Goal: Task Accomplishment & Management: Manage account settings

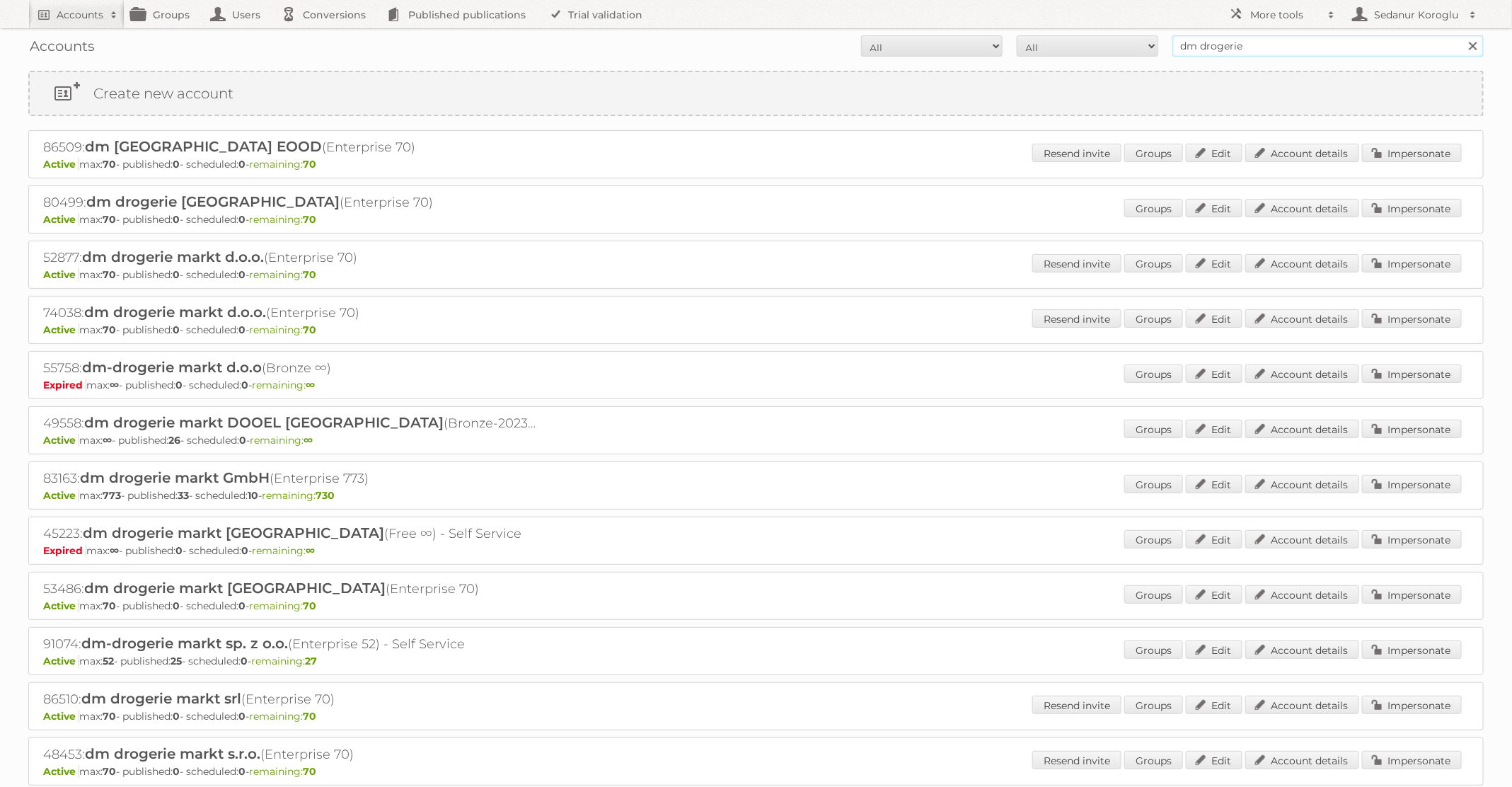
drag, startPoint x: 1247, startPoint y: 50, endPoint x: 1120, endPoint y: 40, distance: 127.4
click at [1121, 40] on form "All Active Expired Pending All Paid Trials Self service dm drogerie Search" at bounding box center [755, 46] width 1455 height 21
type input "Albert Heijn NL"
click at [1462, 36] on input "Search" at bounding box center [1472, 46] width 21 height 21
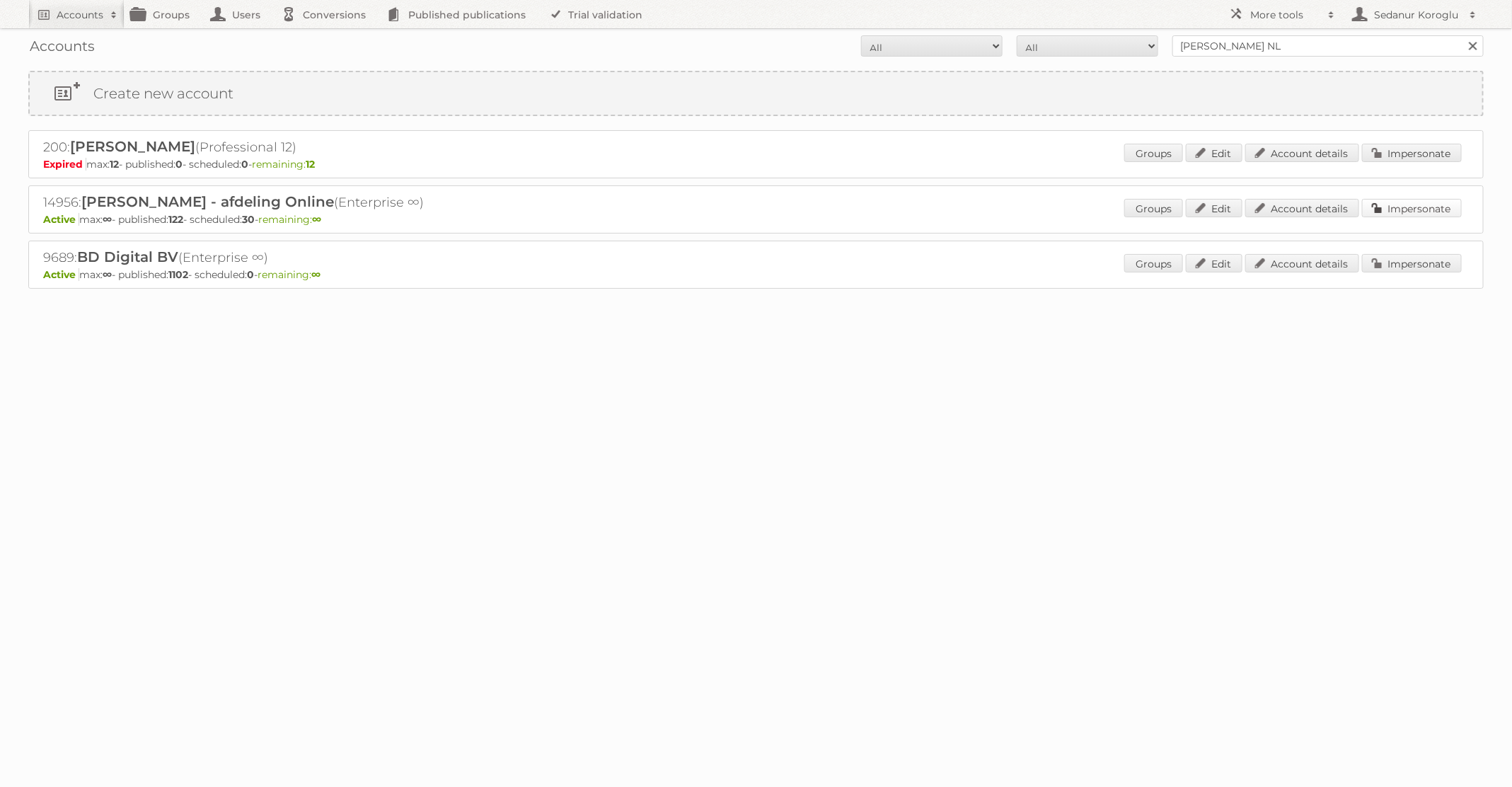
click at [1415, 201] on link "Impersonate" at bounding box center [1411, 207] width 99 height 18
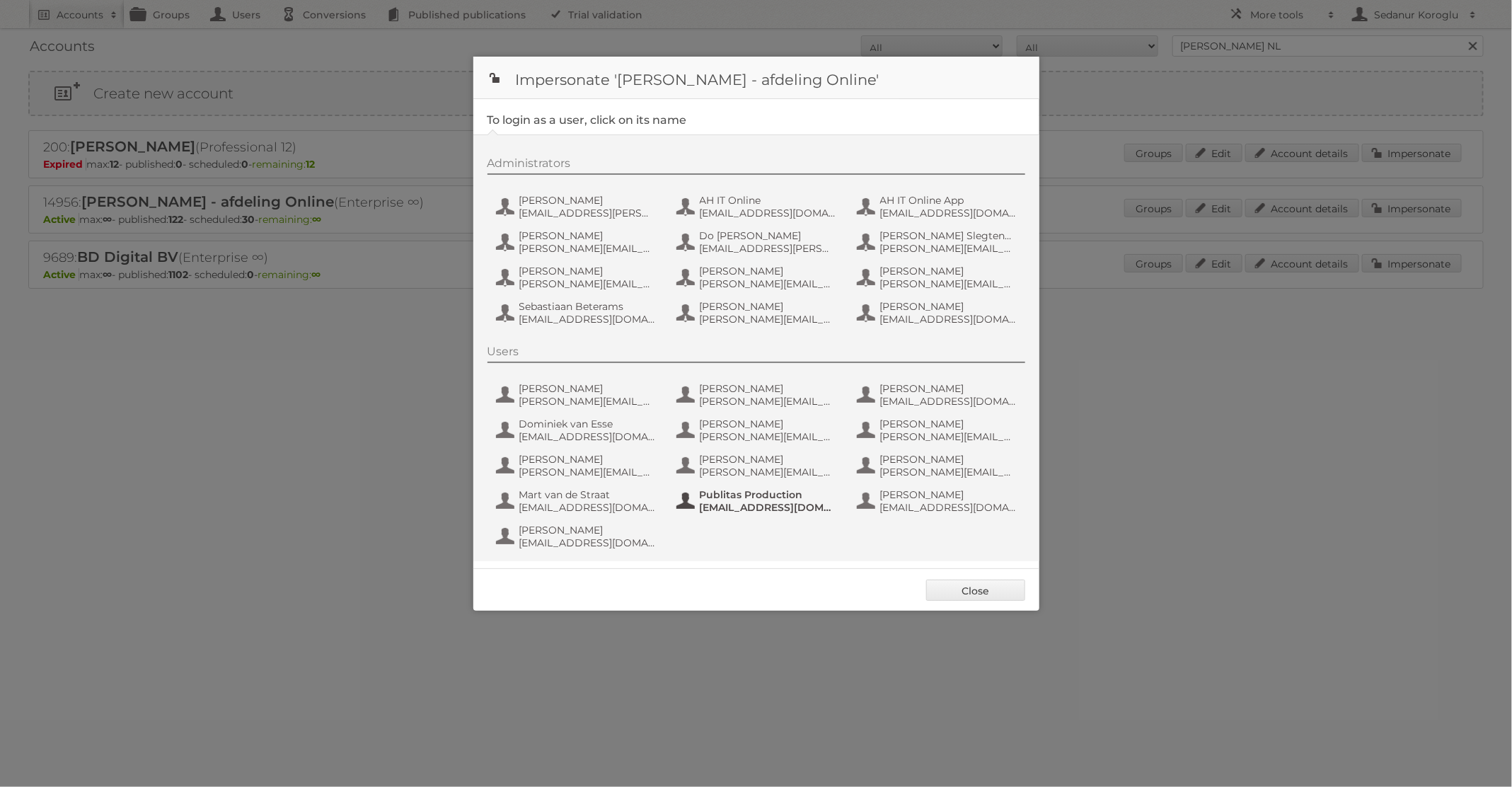
click at [711, 490] on span "Publitas Production" at bounding box center [769, 494] width 137 height 13
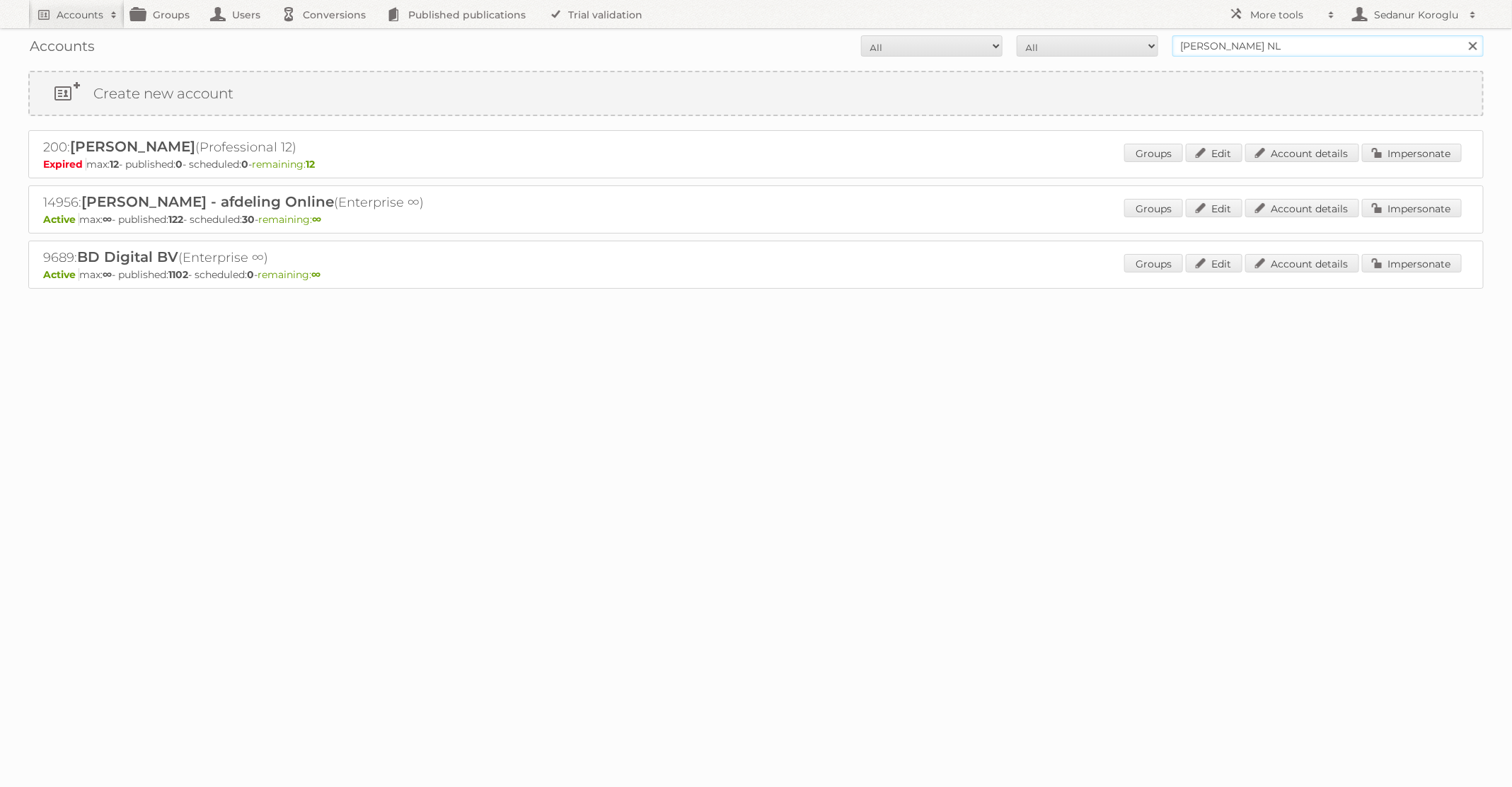
drag, startPoint x: 1256, startPoint y: 43, endPoint x: 1021, endPoint y: -6, distance: 240.1
click at [1021, 0] on html "Accounts Search Advanced Search Create new account Groups Users Conversions Pub…" at bounding box center [756, 394] width 1512 height 787
type input "Kruidvat"
click at [1462, 36] on input "Search" at bounding box center [1472, 46] width 21 height 21
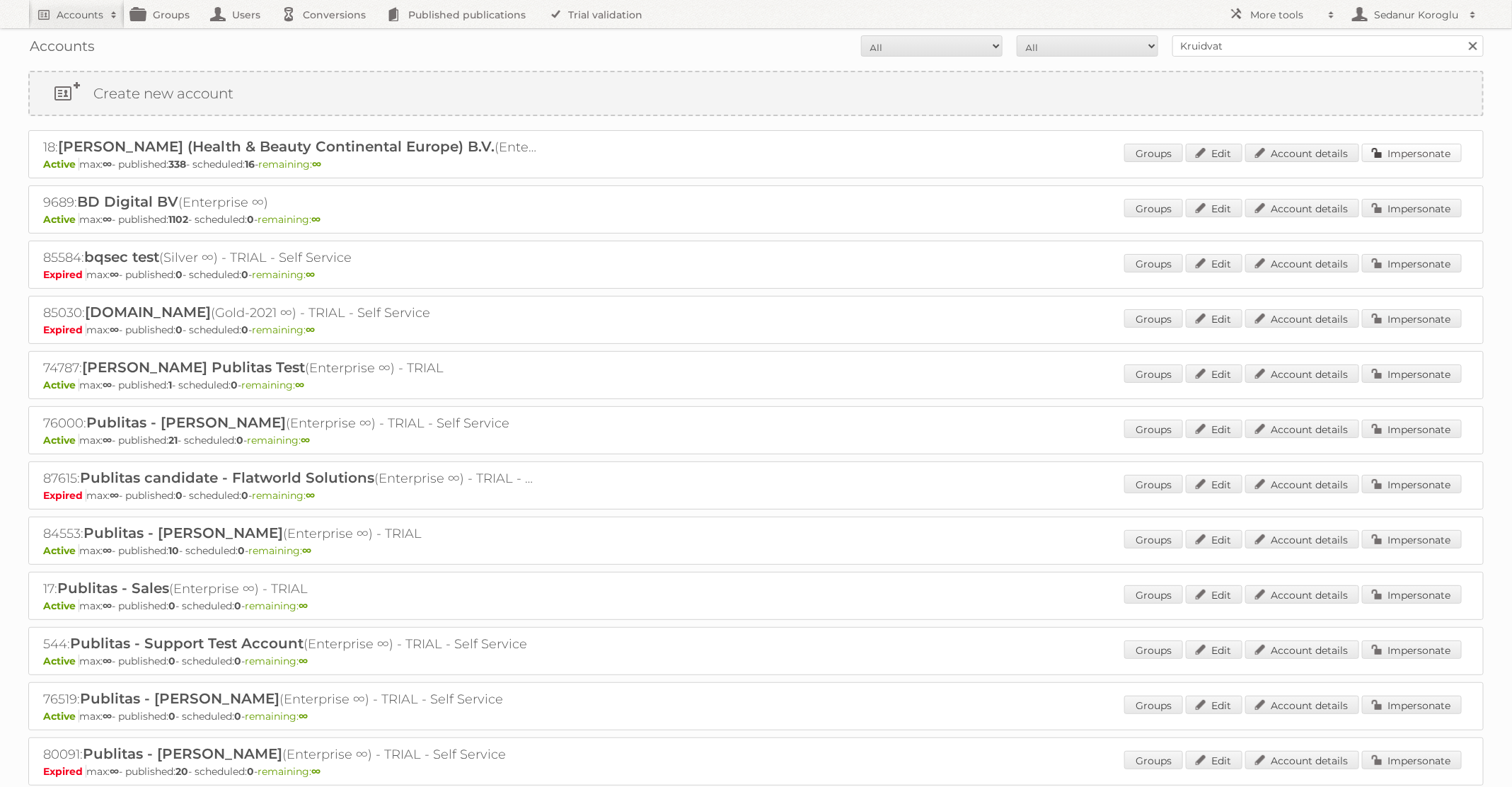
click at [1423, 150] on link "Impersonate" at bounding box center [1411, 152] width 99 height 18
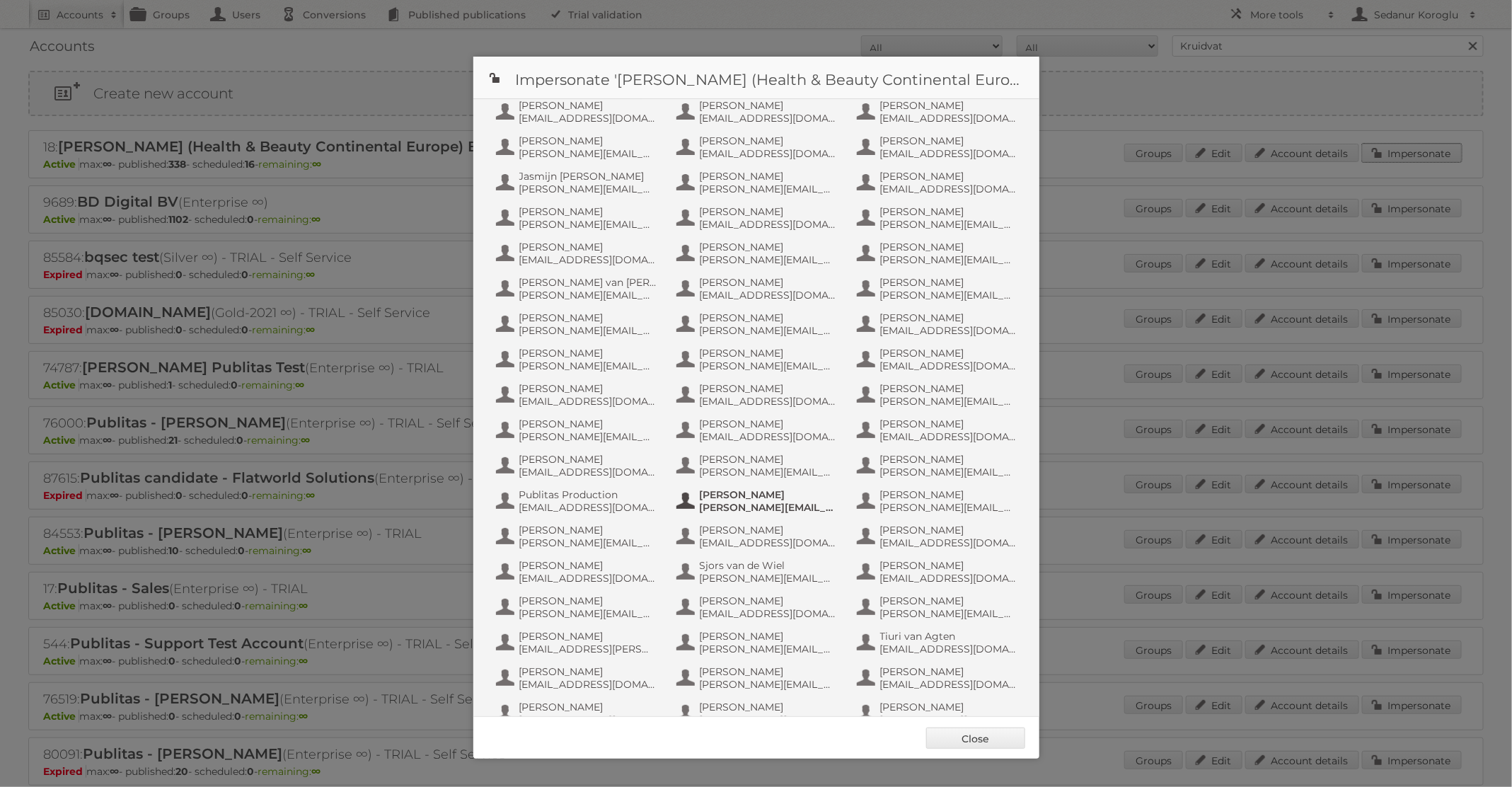
scroll to position [639, 0]
click at [584, 464] on span "info+aswatson-production@publitas.com" at bounding box center [588, 470] width 137 height 13
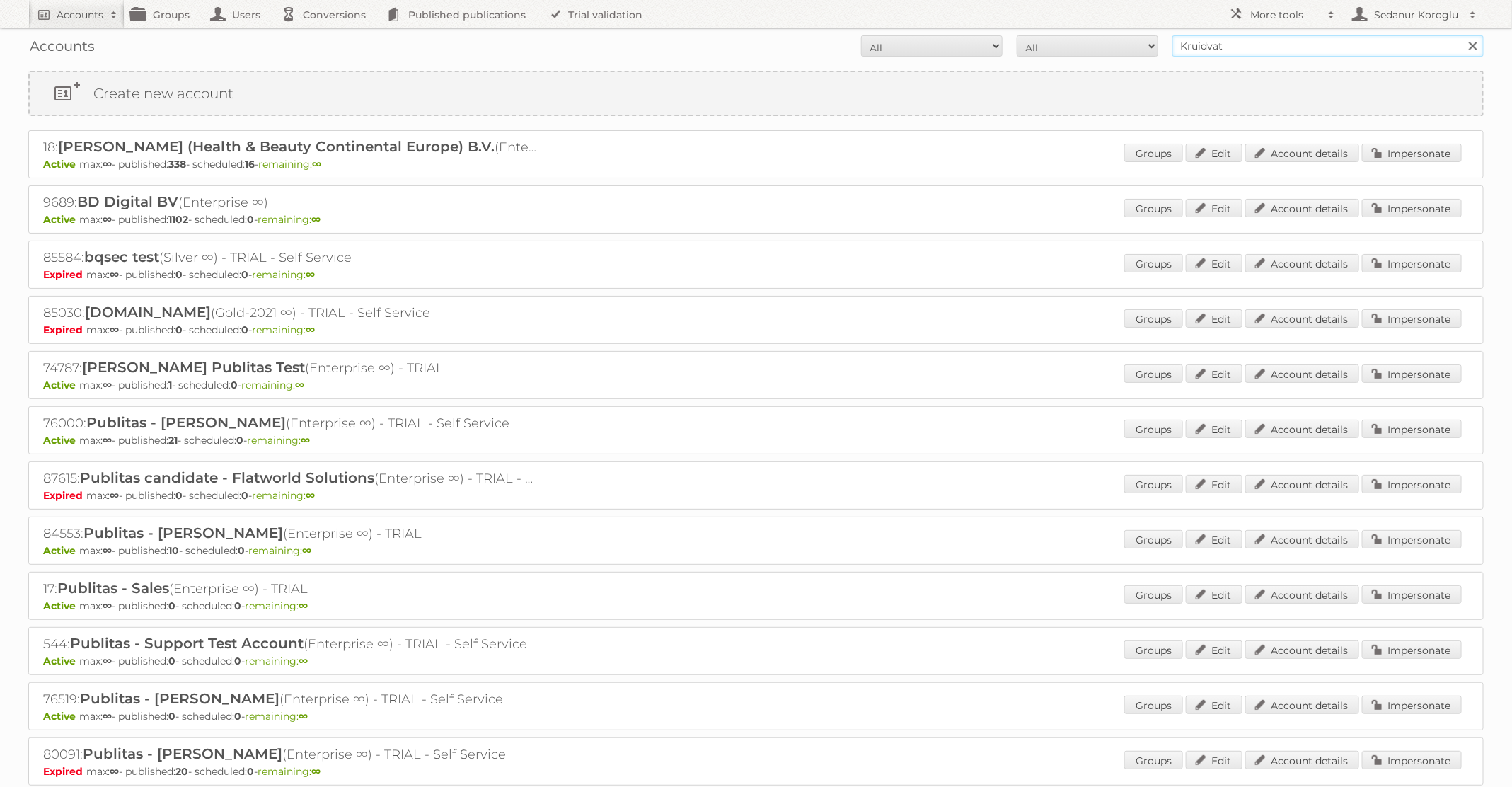
click at [1241, 48] on input "Kruidvat" at bounding box center [1328, 46] width 311 height 21
type input "J"
type input "dm drogerie"
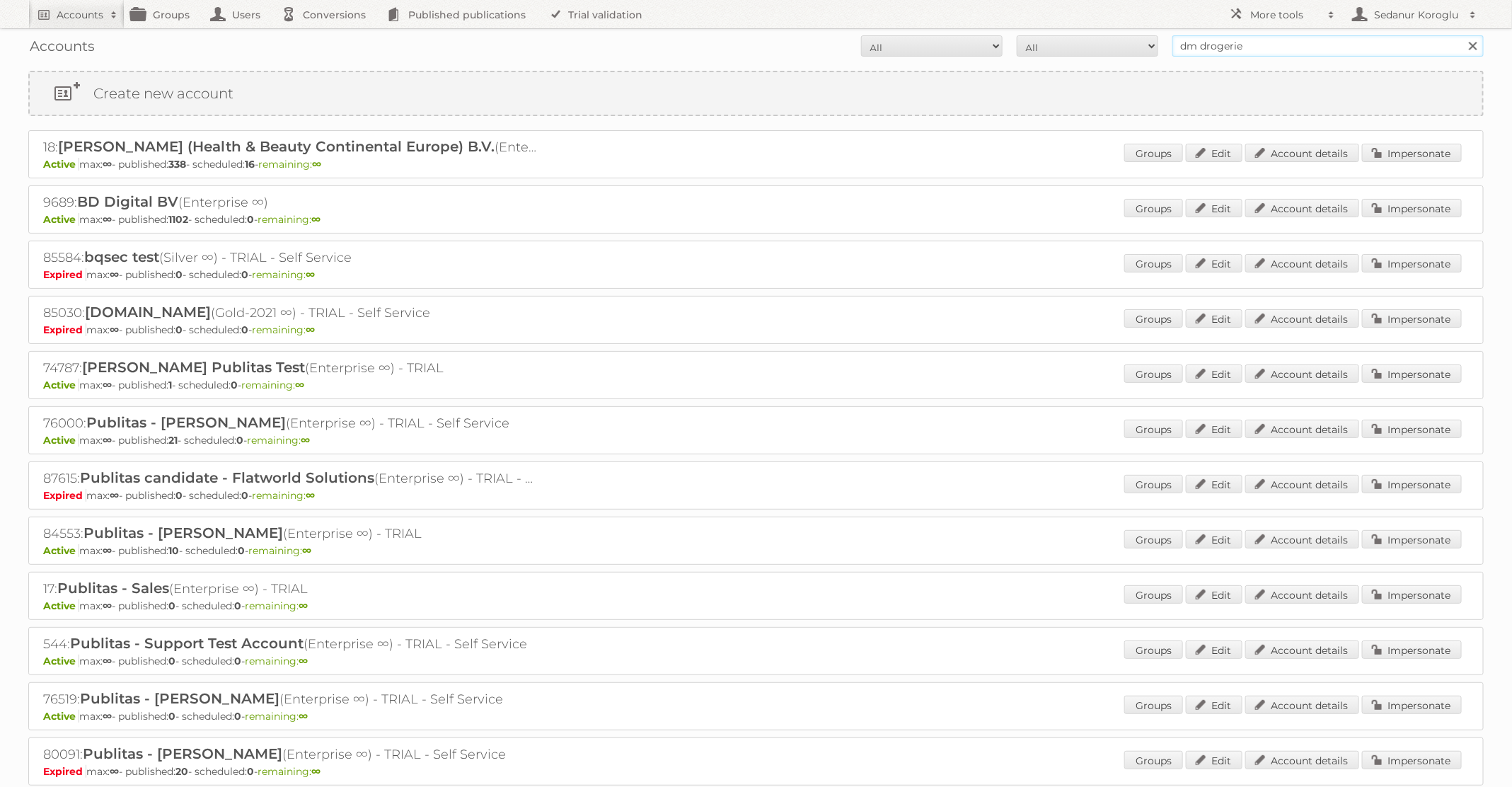
click at [1462, 36] on input "Search" at bounding box center [1472, 46] width 21 height 21
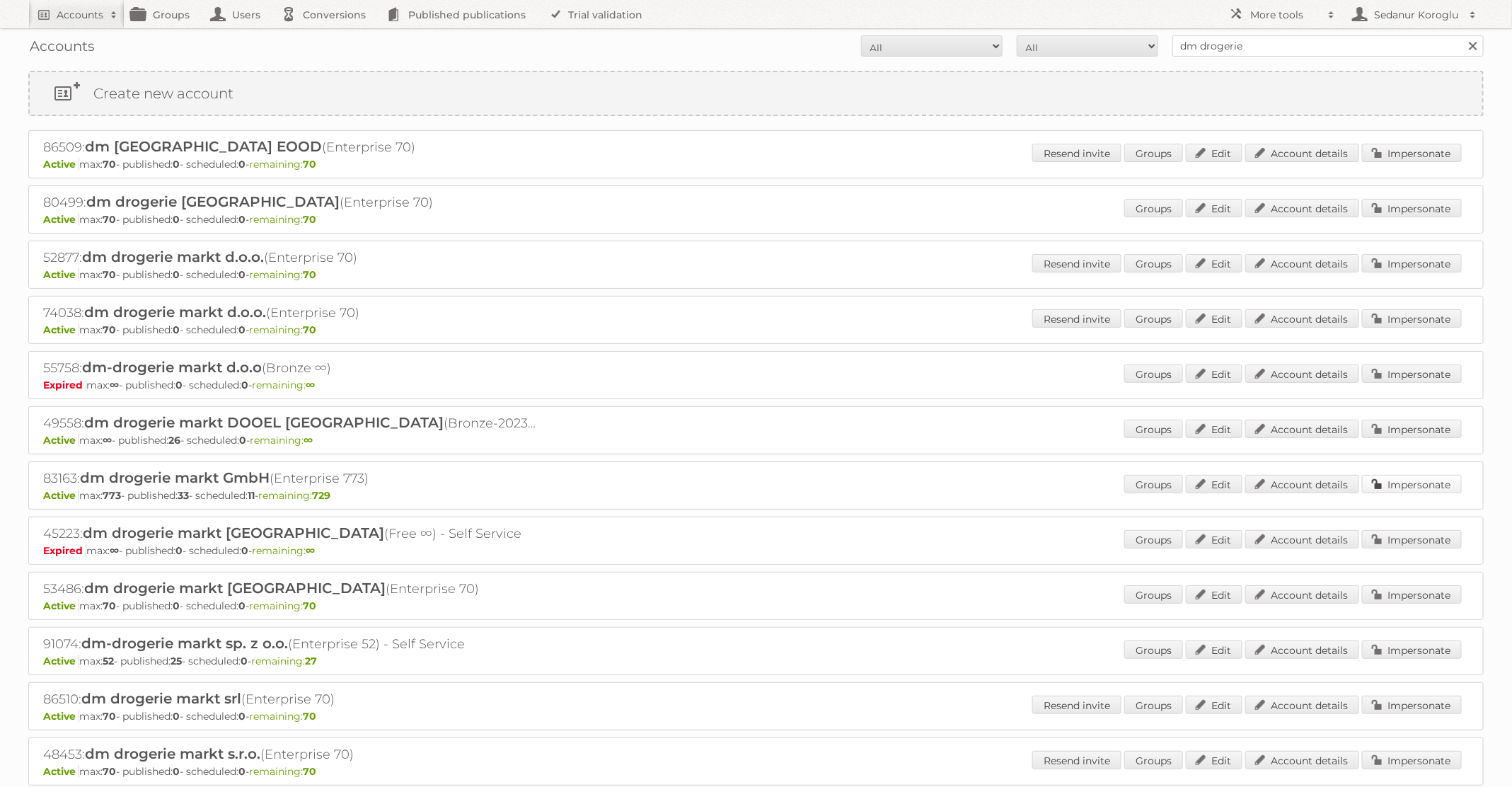
click at [1387, 475] on link "Impersonate" at bounding box center [1411, 483] width 99 height 18
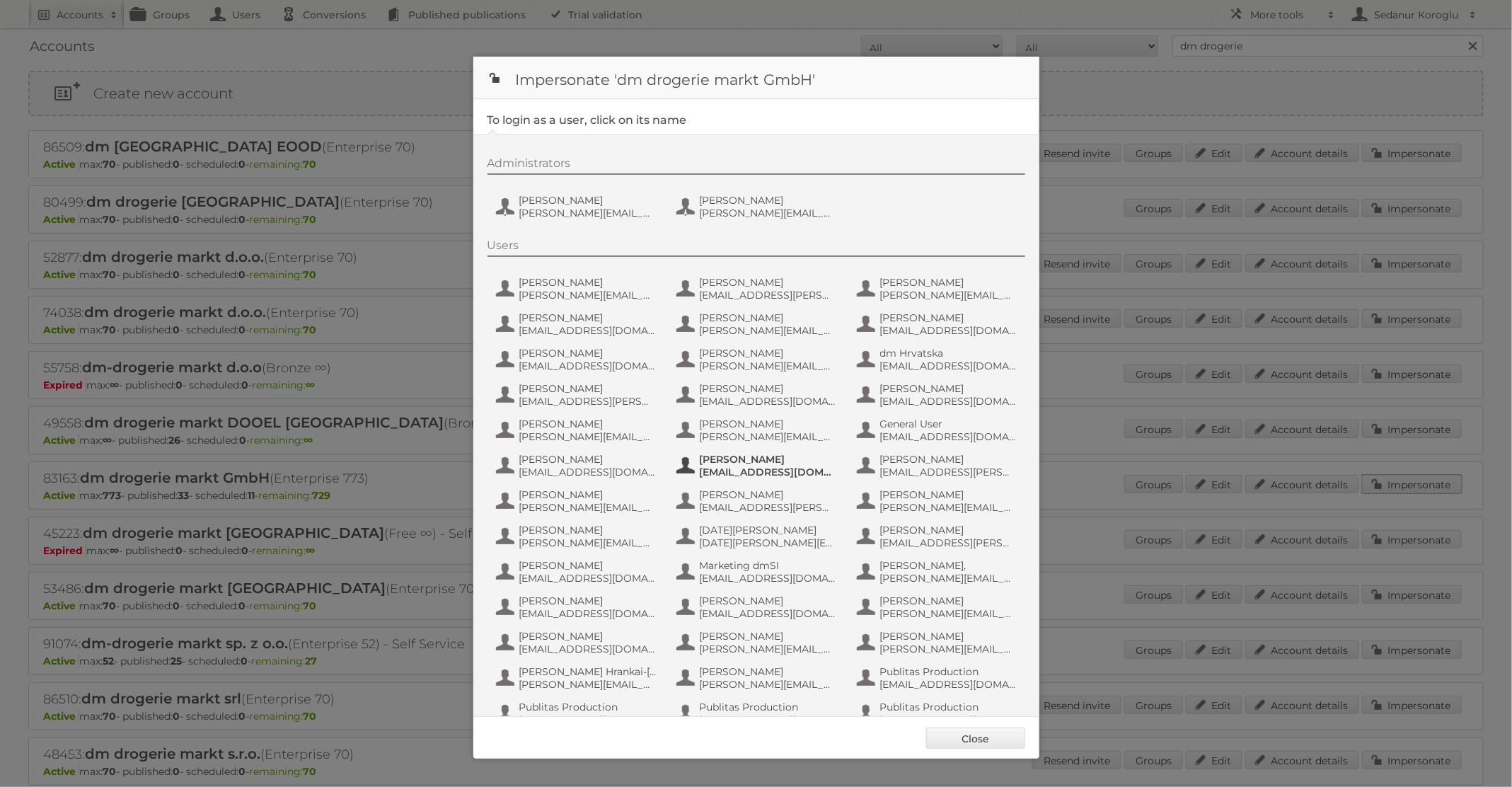
scroll to position [134, 0]
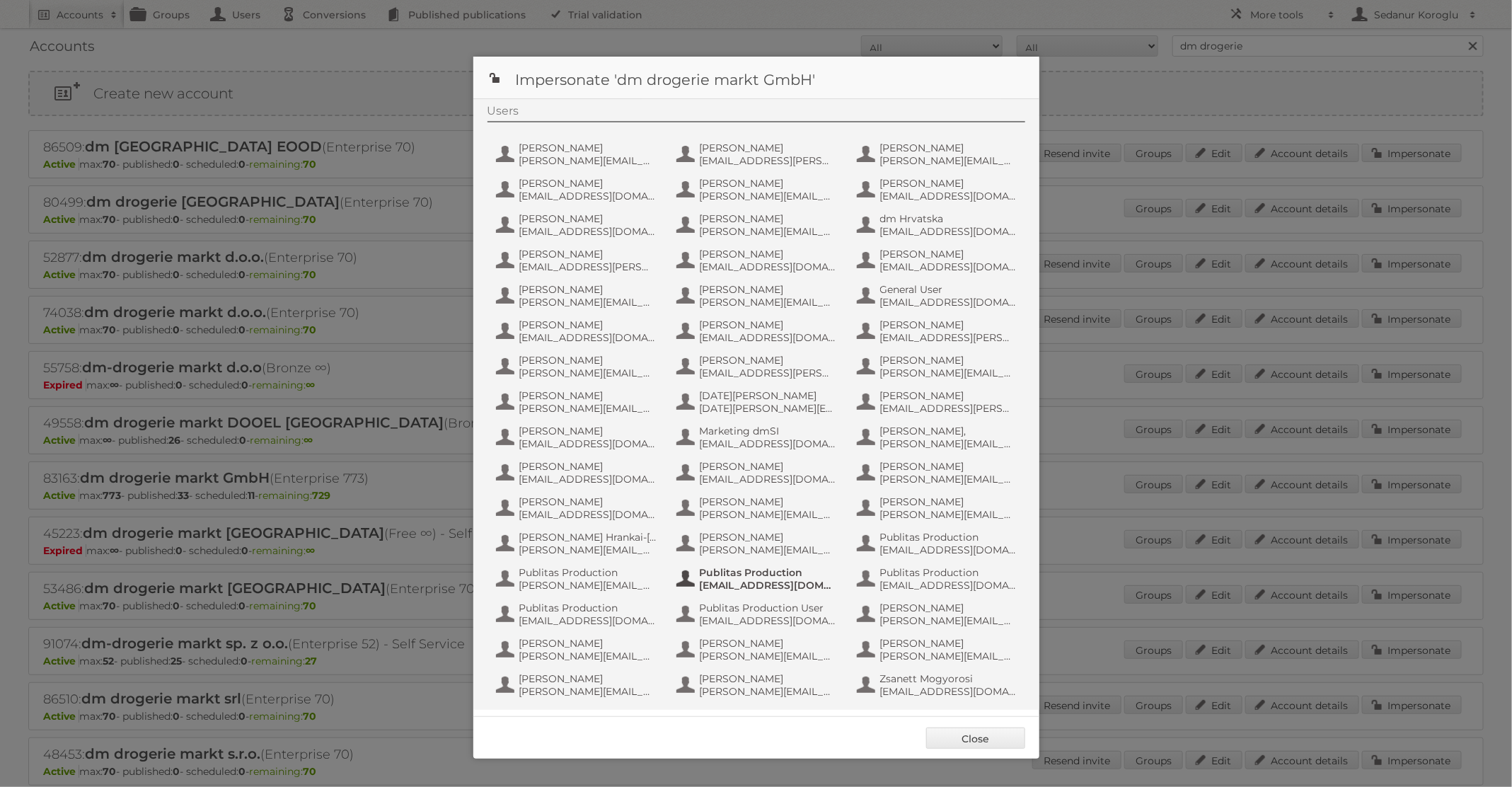
click at [759, 586] on span "fs+dmGmbH@publitas.com" at bounding box center [769, 584] width 137 height 13
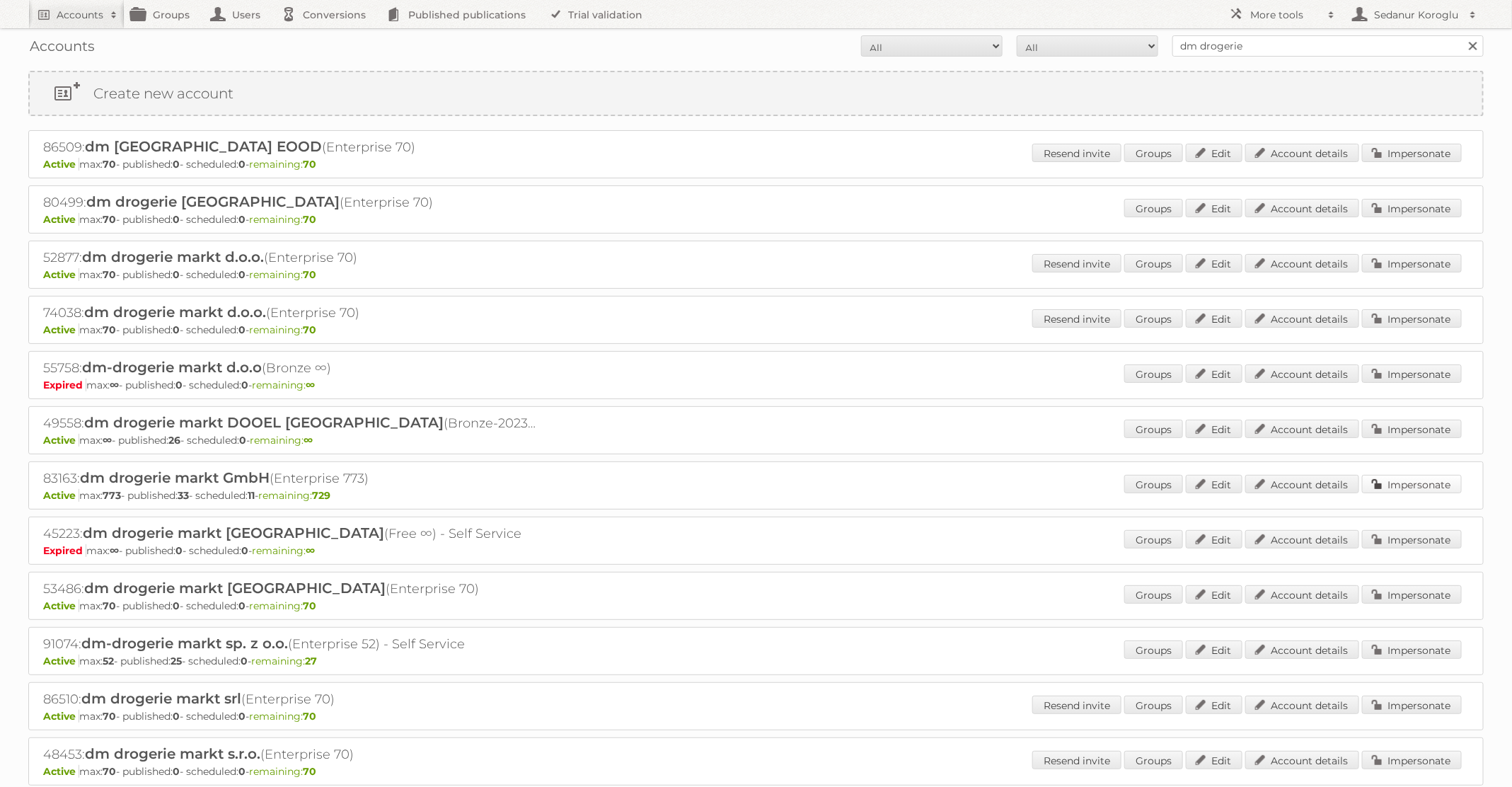
click at [1444, 475] on link "Impersonate" at bounding box center [1411, 483] width 99 height 18
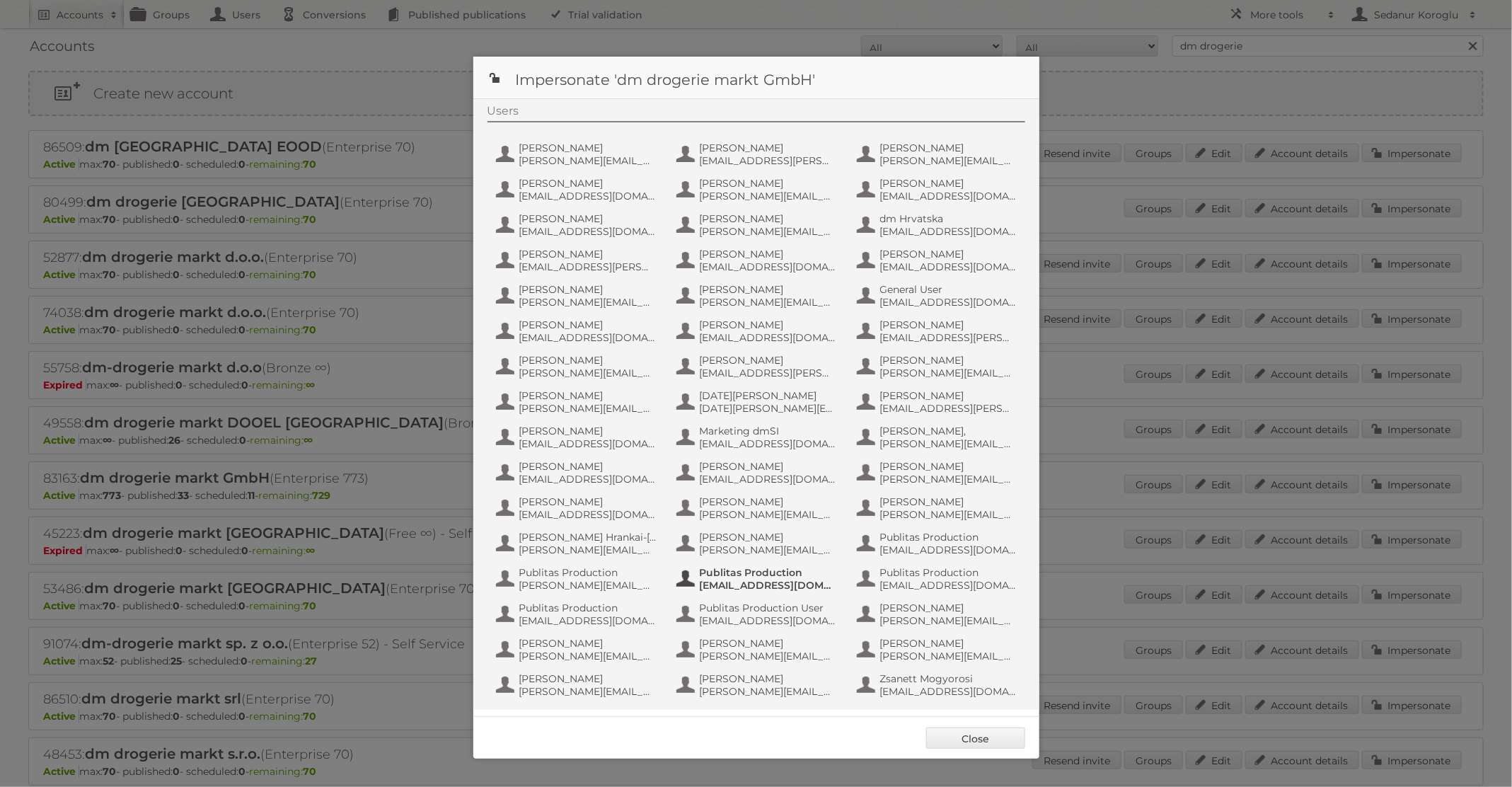
click at [806, 591] on button "Publitas Production fs+dmGmbH@publitas.com" at bounding box center [758, 579] width 166 height 28
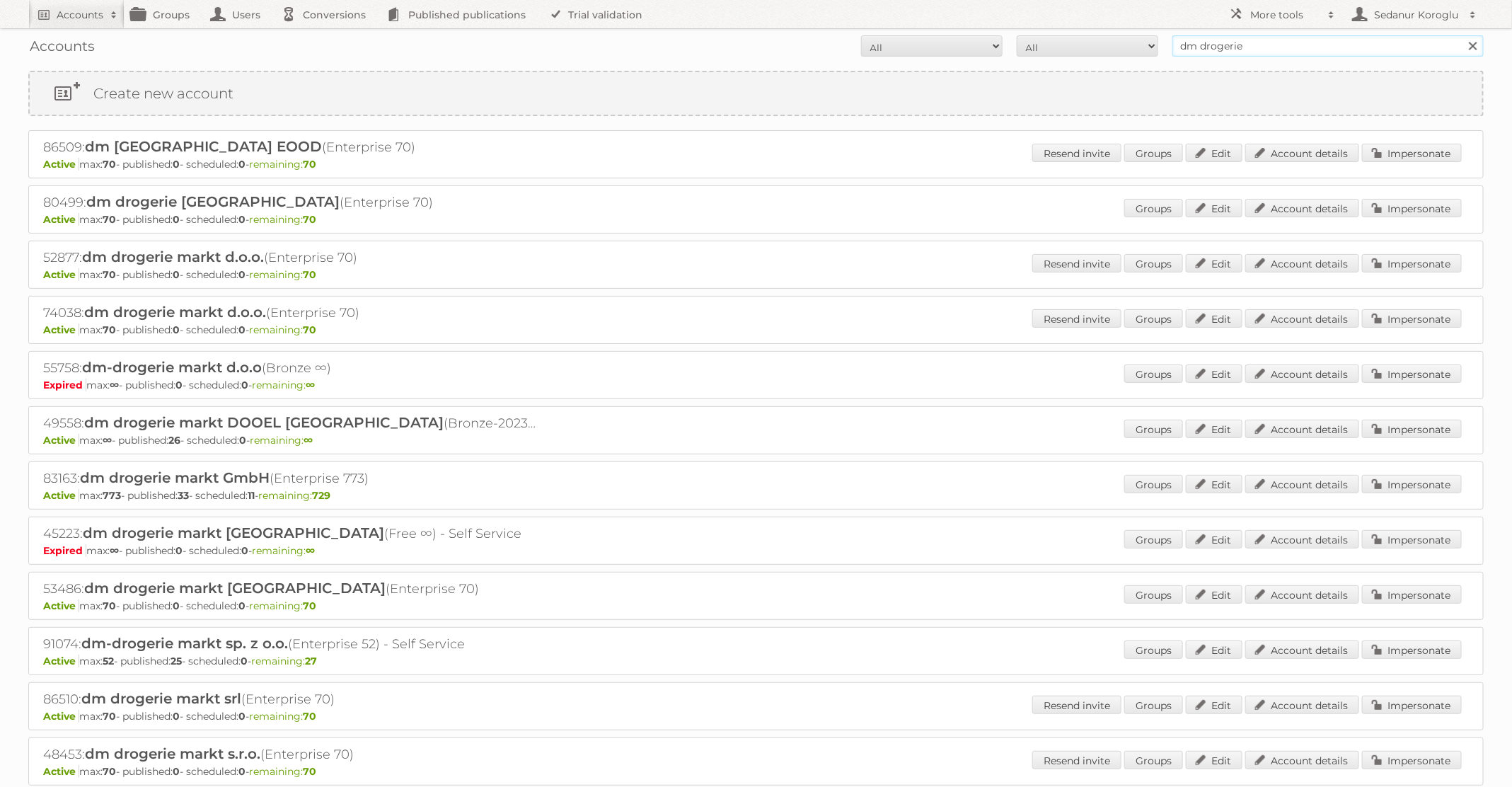
drag, startPoint x: 1309, startPoint y: 41, endPoint x: 1066, endPoint y: 44, distance: 243.0
click at [1066, 44] on form "All Active Expired Pending All Paid Trials Self service dm drogerie Search" at bounding box center [755, 46] width 1455 height 21
type input "Alimerka"
click at [1462, 36] on input "Search" at bounding box center [1472, 46] width 21 height 21
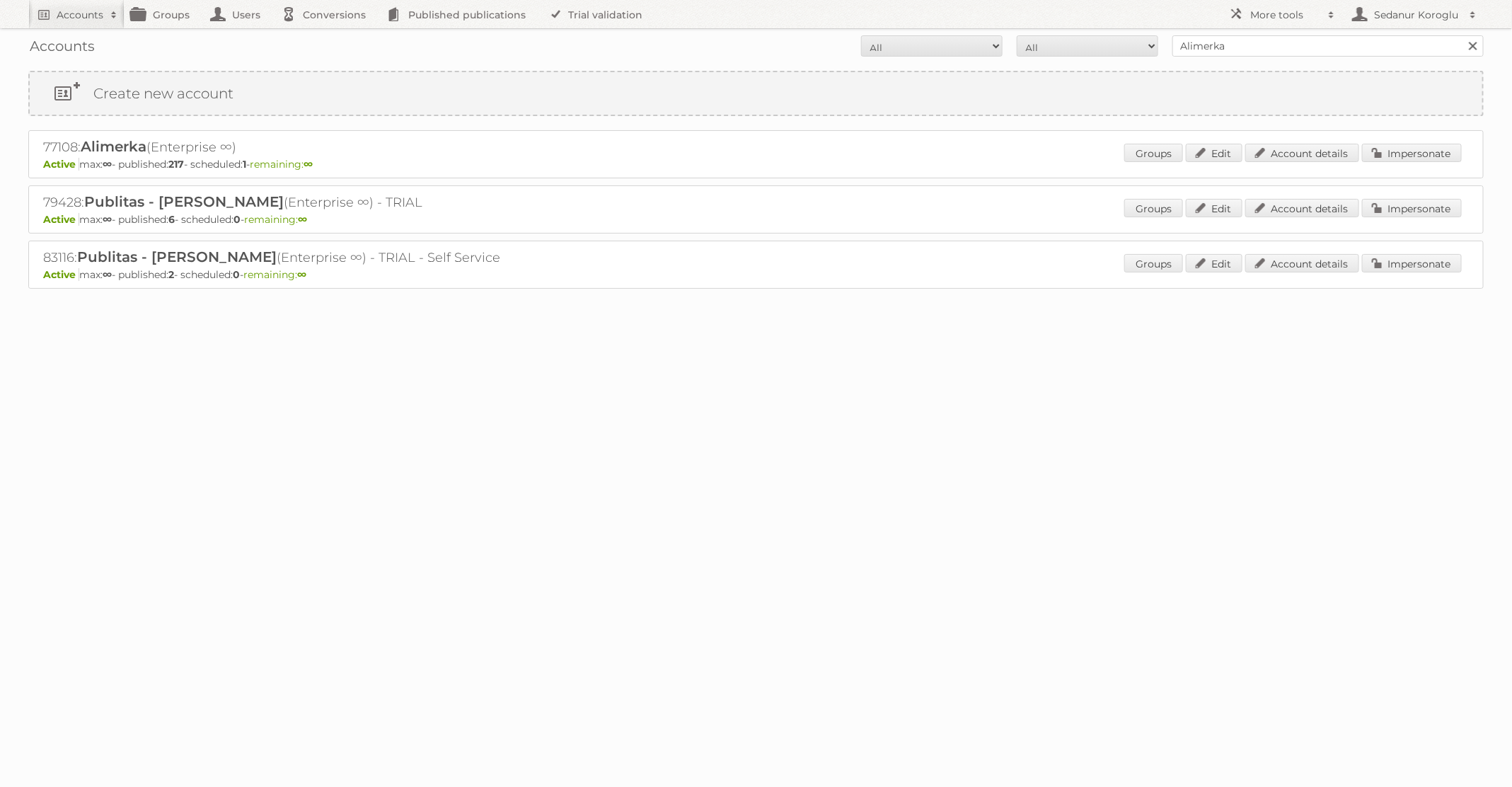
click at [1387, 140] on div "77108: Alimerka (Enterprise ∞) Active [PERSON_NAME]: ∞ - published: 217 - sched…" at bounding box center [755, 154] width 1455 height 48
click at [1397, 156] on link "Impersonate" at bounding box center [1411, 152] width 99 height 18
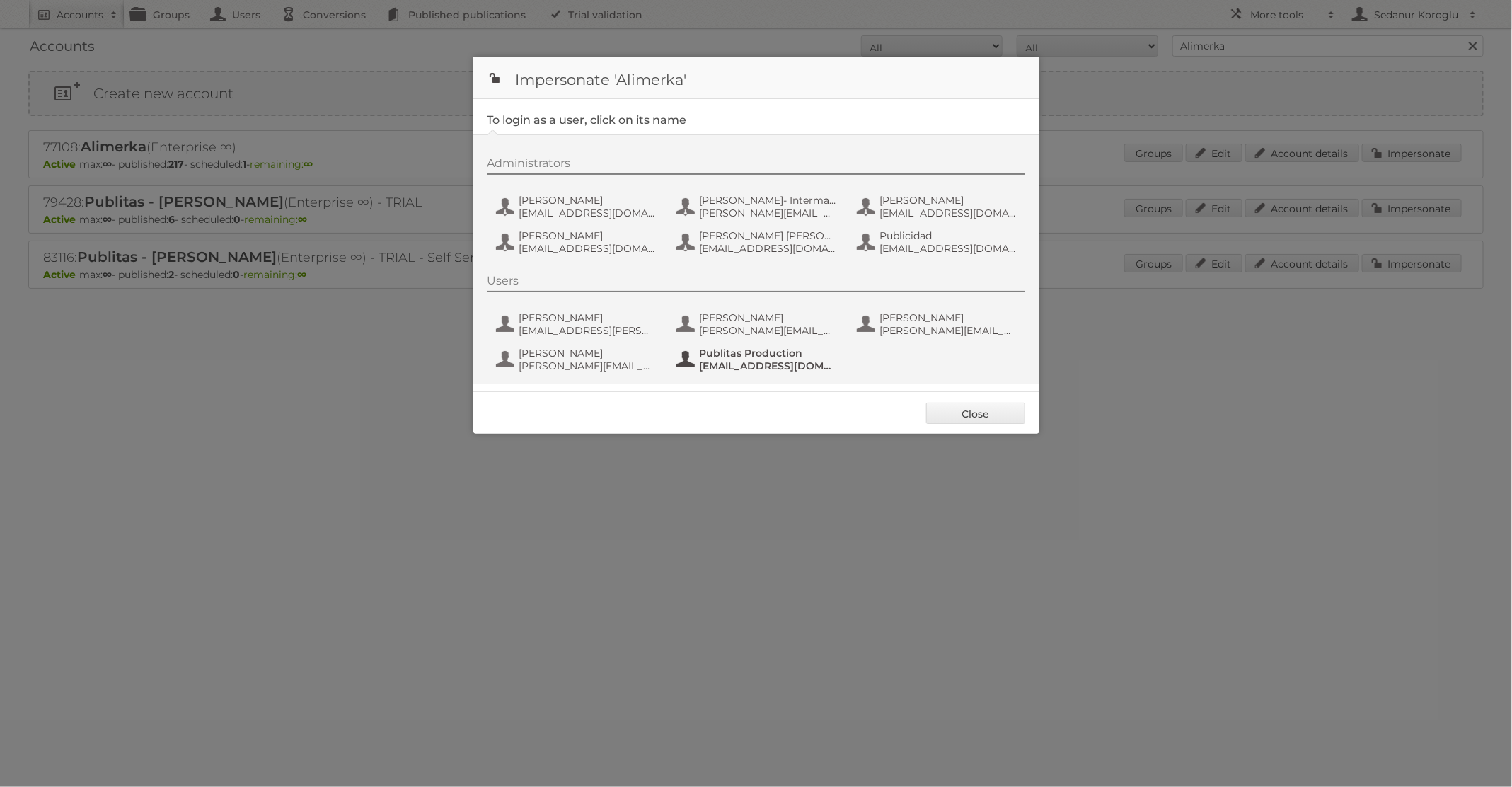
click at [777, 353] on span "Publitas Production" at bounding box center [769, 353] width 137 height 13
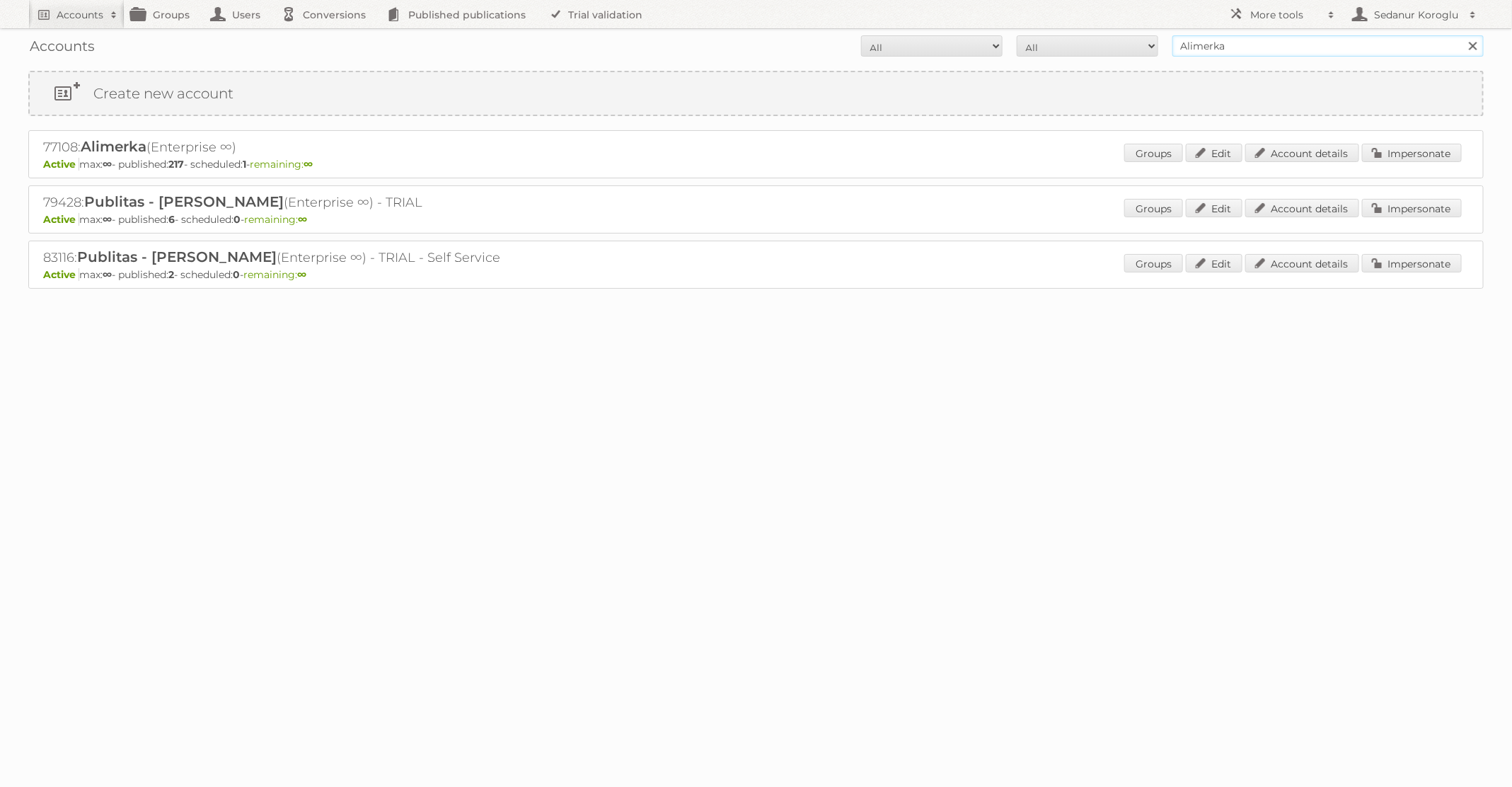
drag, startPoint x: 1237, startPoint y: 45, endPoint x: 1048, endPoint y: 44, distance: 189.0
click at [1048, 44] on form "All Active Expired Pending All Paid Trials Self service Alimerka Search" at bounding box center [755, 46] width 1455 height 21
type input "pflanzen-kölle"
click at [1462, 36] on input "Search" at bounding box center [1472, 46] width 21 height 21
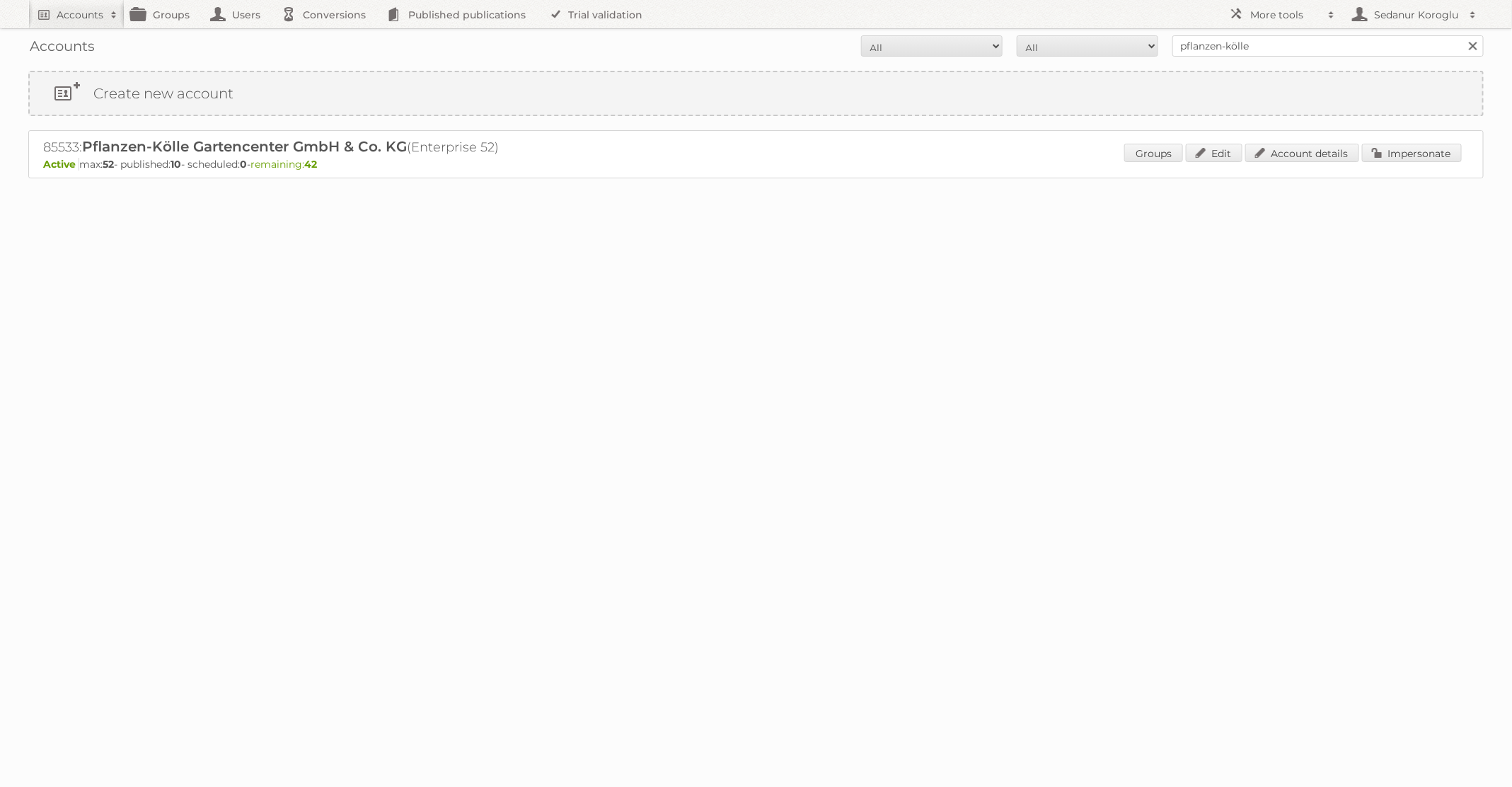
copy h2 "85533"
drag, startPoint x: 38, startPoint y: 142, endPoint x: 78, endPoint y: 142, distance: 40.0
click at [78, 142] on div "85533: Pflanzen-[PERSON_NAME] Gartencenter GmbH & Co. KG (Enterprise 52) Active…" at bounding box center [755, 154] width 1455 height 48
click at [22, 142] on div "Accounts All Active Expired Pending All Paid Trials Self service pflanzen-[PERS…" at bounding box center [756, 124] width 1512 height 249
copy h2 "85533: Pflanzen-[PERSON_NAME] Gartencenter GmbH & Co. KG"
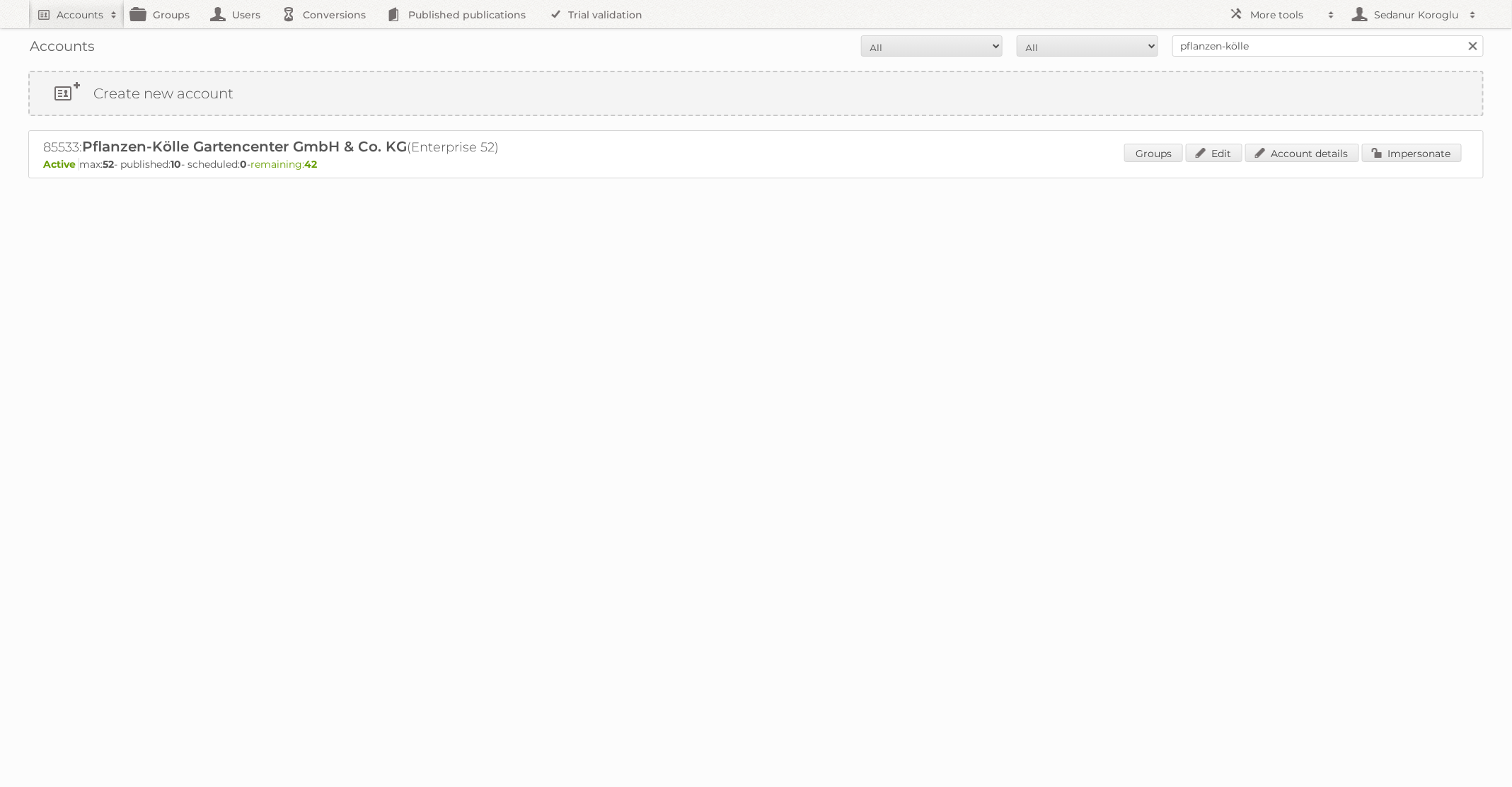
drag, startPoint x: 35, startPoint y: 144, endPoint x: 409, endPoint y: 150, distance: 374.0
click at [409, 150] on div "85533: Pflanzen-Kölle Gartencenter GmbH & Co. KG (Enterprise 52) Active max: 52…" at bounding box center [755, 154] width 1455 height 48
click at [1277, 152] on link "Account details" at bounding box center [1302, 152] width 114 height 18
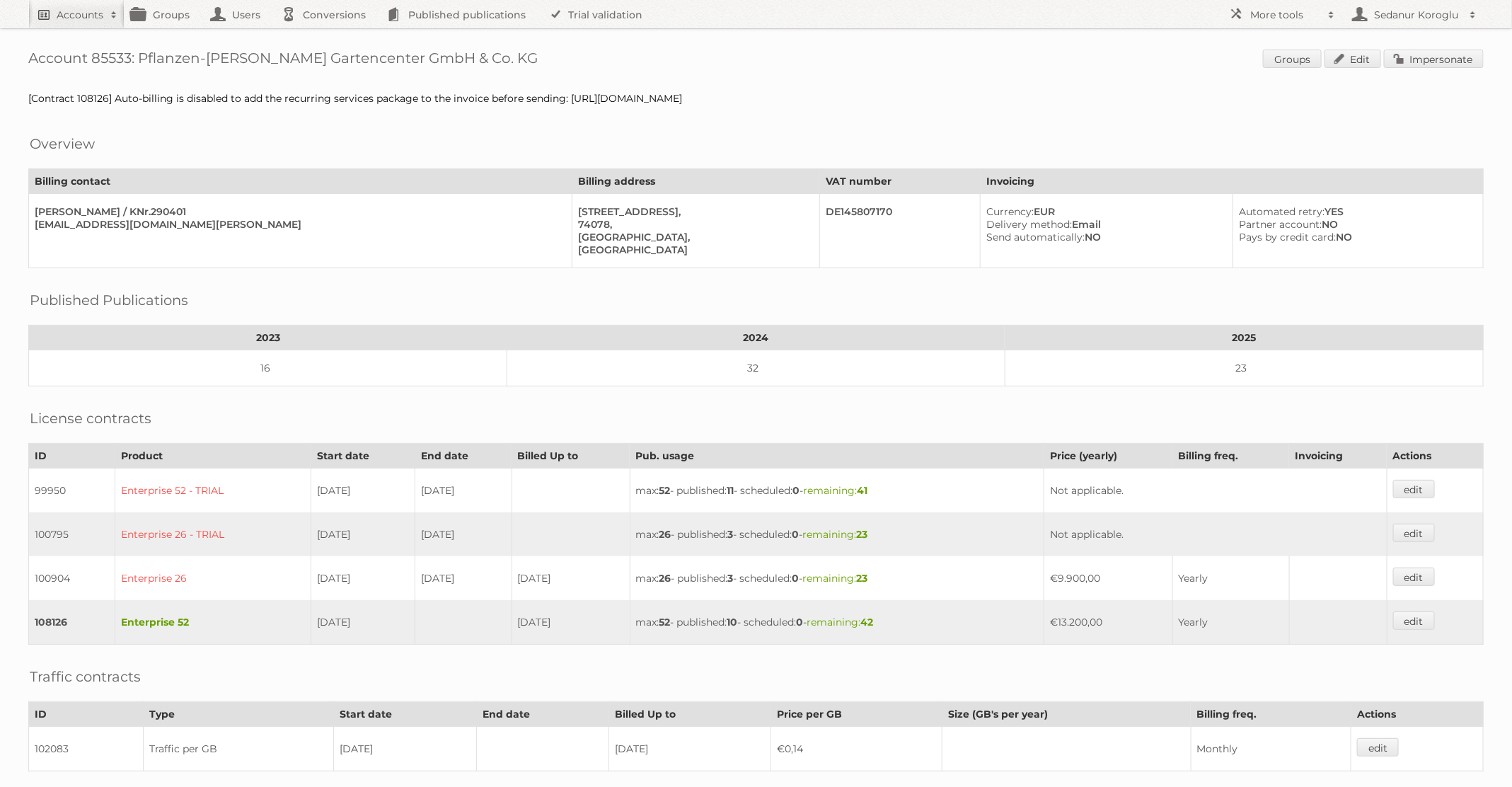
click at [106, 18] on span at bounding box center [114, 14] width 21 height 14
click at [97, 78] on link "Advanced Search" at bounding box center [191, 75] width 324 height 21
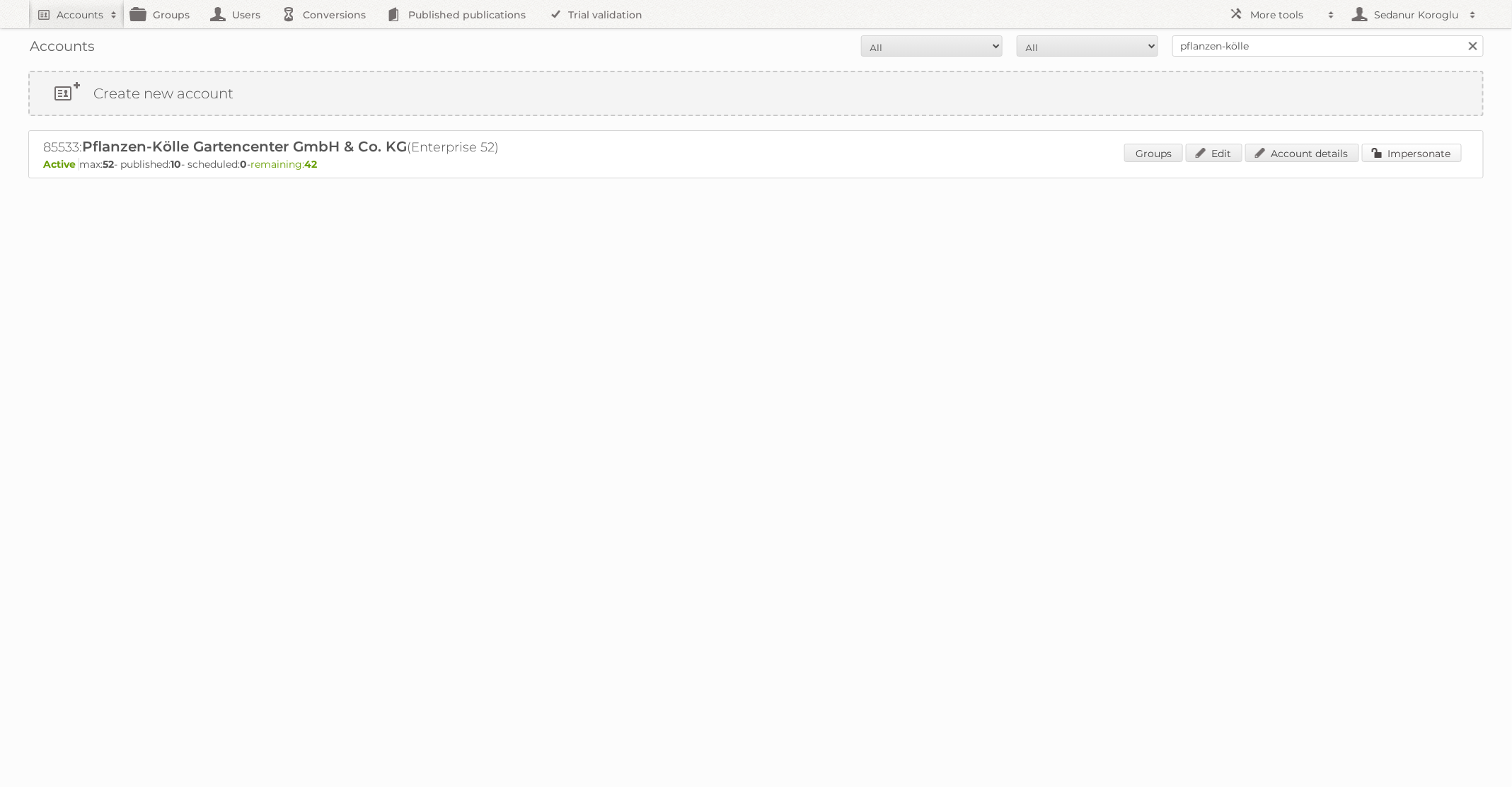
click at [1393, 152] on link "Impersonate" at bounding box center [1411, 152] width 99 height 18
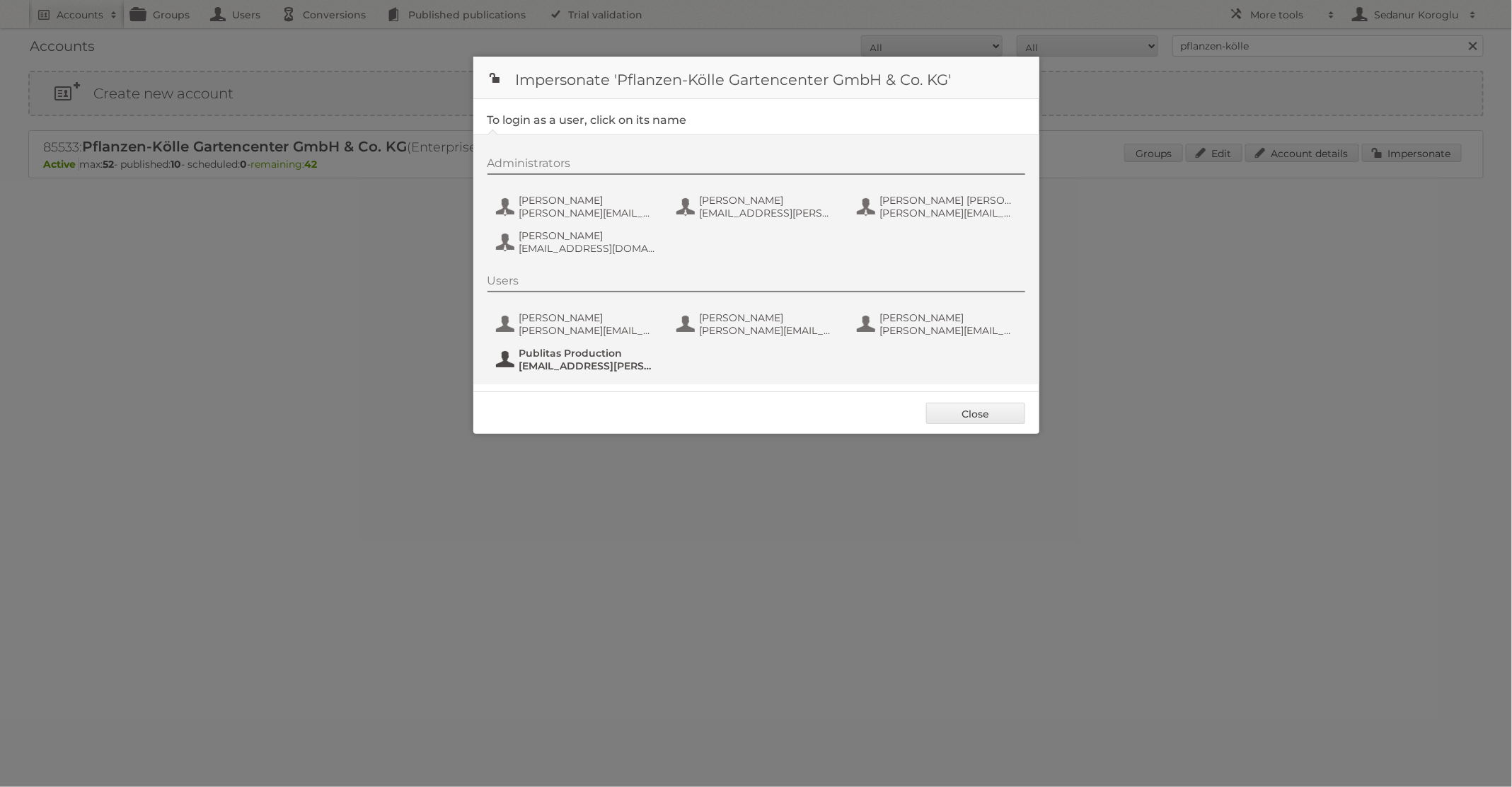
click at [567, 355] on span "Publitas Production" at bounding box center [588, 353] width 137 height 13
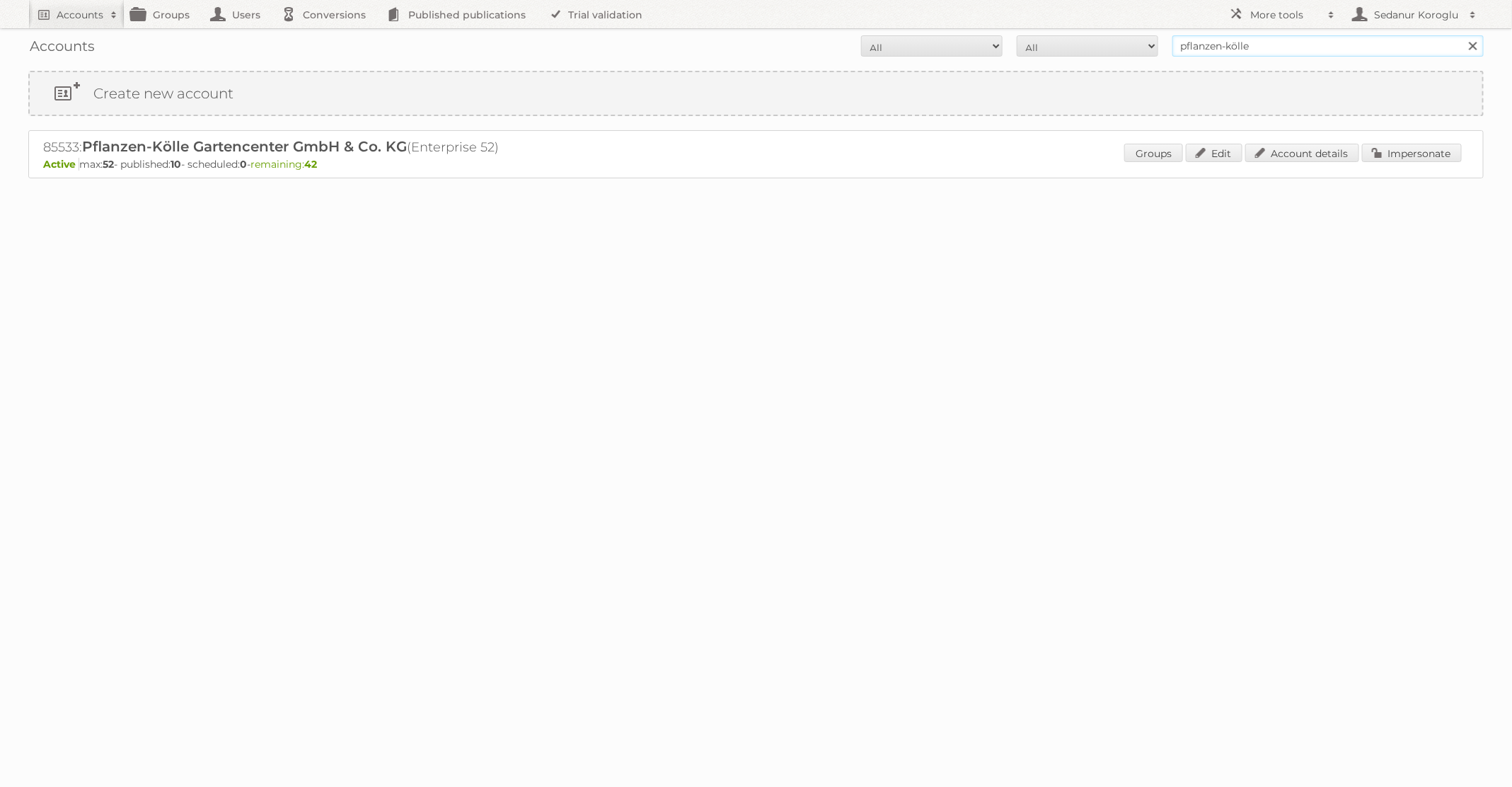
drag, startPoint x: 1259, startPoint y: 49, endPoint x: 1068, endPoint y: 48, distance: 191.0
click at [1068, 48] on form "All Active Expired Pending All Paid Trials Self service pflanzen-[PERSON_NAME] …" at bounding box center [755, 46] width 1455 height 21
type input "Alimerka"
click at [1462, 36] on input "Search" at bounding box center [1472, 46] width 21 height 21
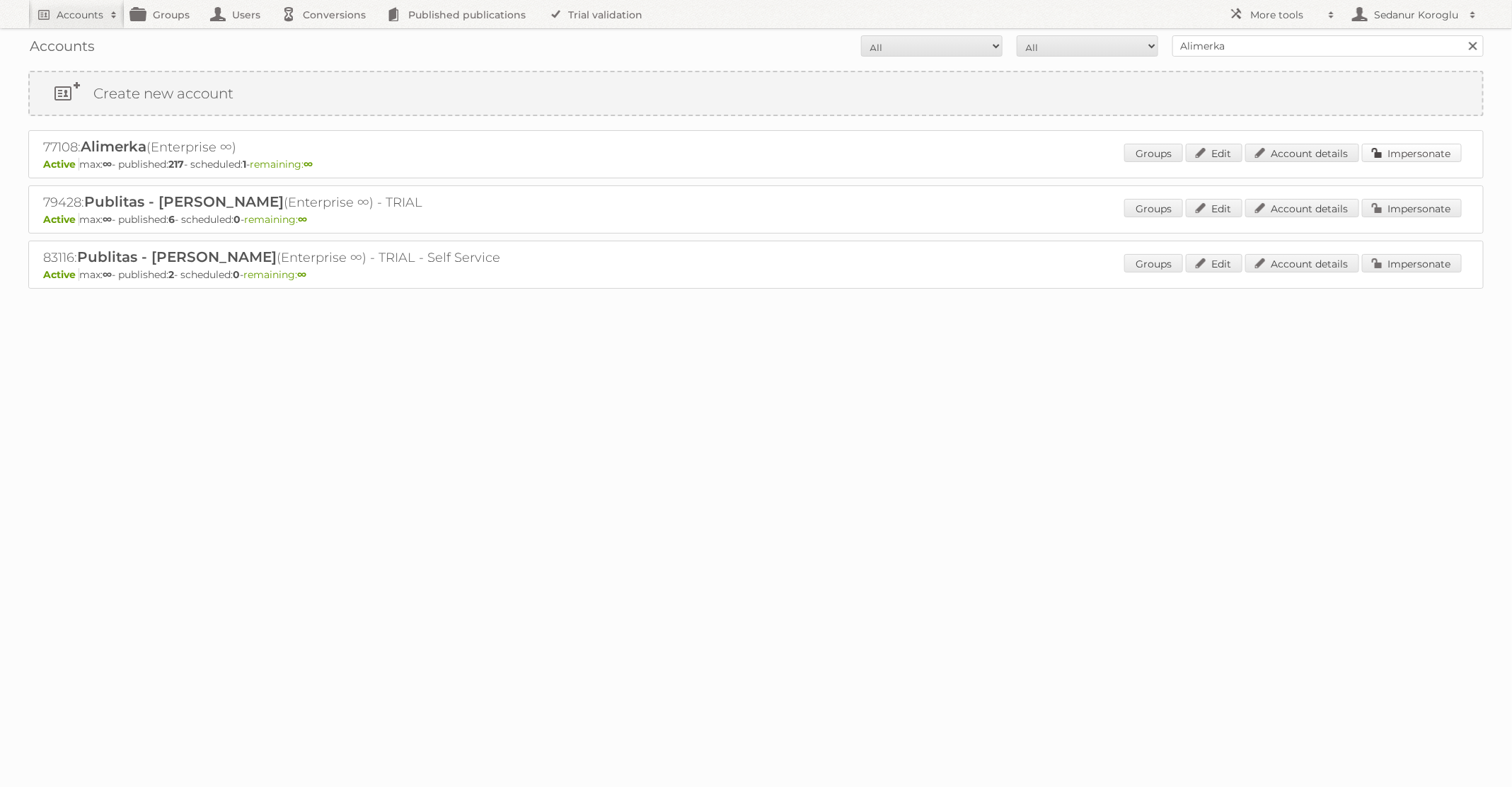
click at [1419, 154] on link "Impersonate" at bounding box center [1411, 152] width 99 height 18
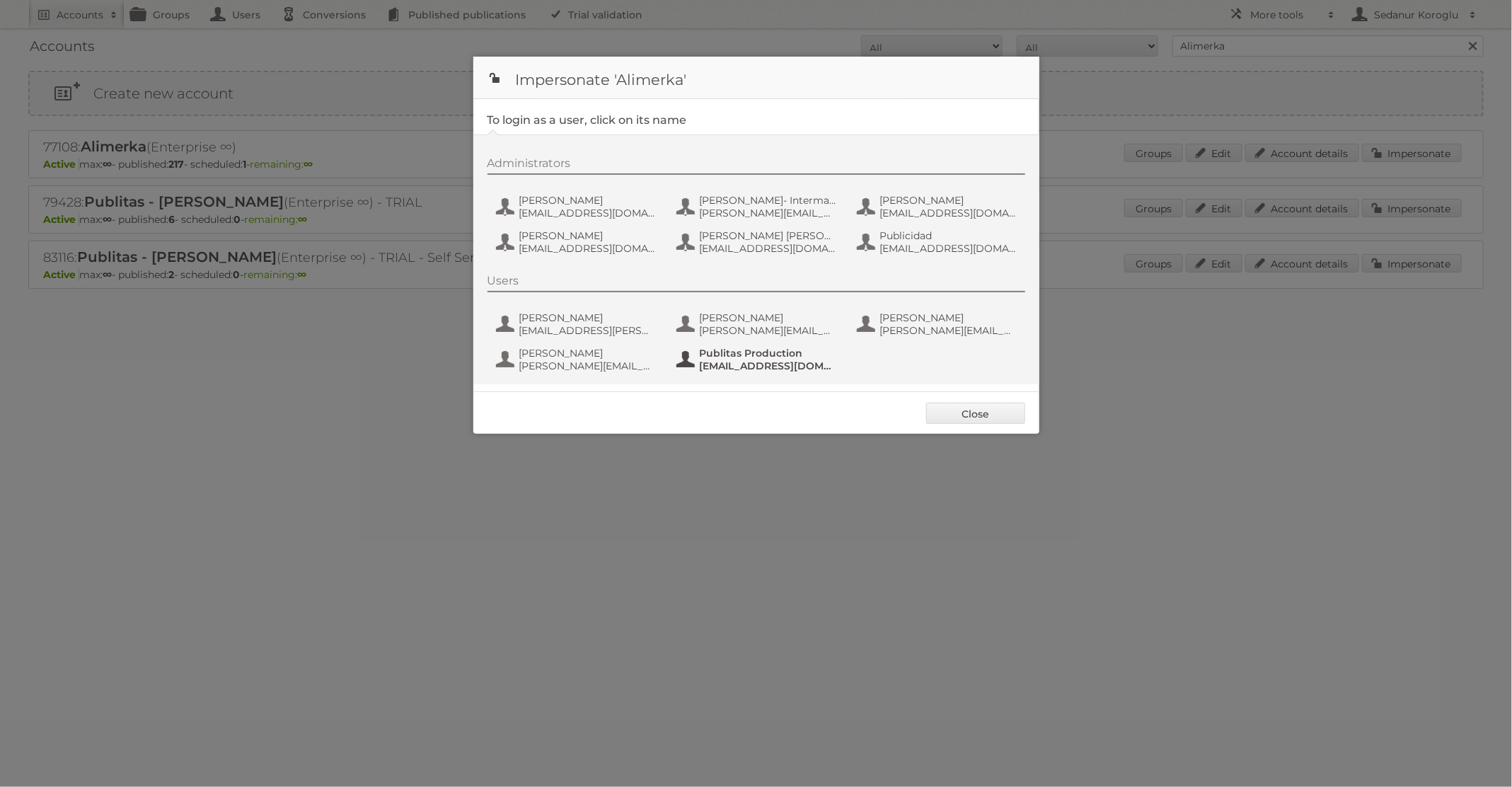
click at [742, 370] on span "[EMAIL_ADDRESS][DOMAIN_NAME]" at bounding box center [769, 366] width 137 height 13
